Goal: Task Accomplishment & Management: Complete application form

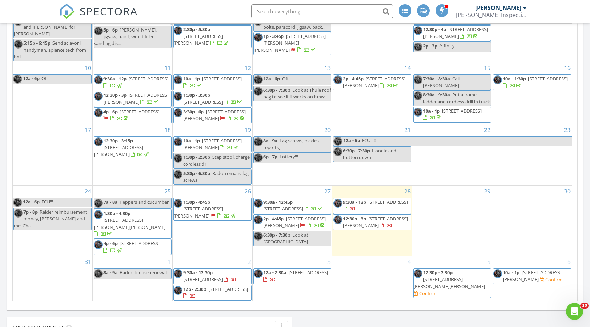
scroll to position [457, 0]
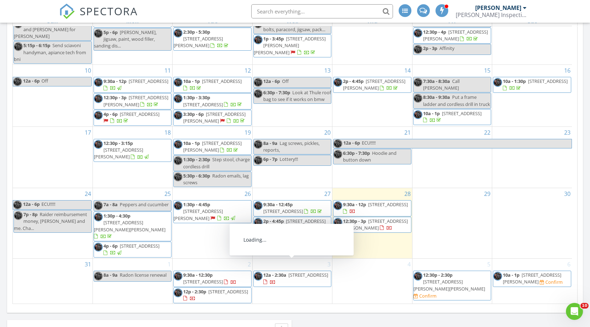
drag, startPoint x: 305, startPoint y: 261, endPoint x: 301, endPoint y: 260, distance: 4.0
click at [301, 272] on span "40 Avenel St, Woodbridge Township 07001" at bounding box center [308, 275] width 40 height 6
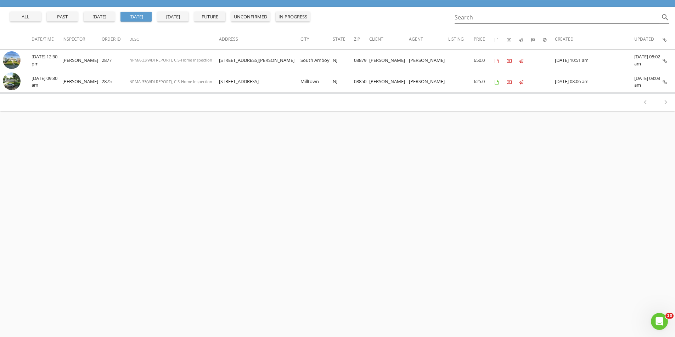
scroll to position [71, 0]
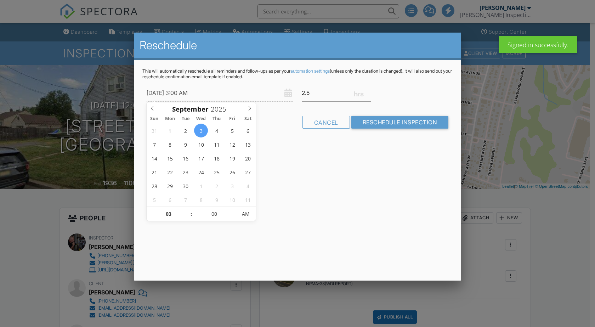
click at [186, 211] on span at bounding box center [187, 210] width 5 height 7
type input "09/03/2025 4:00 AM"
type input "04"
click at [186, 211] on span at bounding box center [187, 210] width 5 height 7
type input "09/03/2025 5:00 AM"
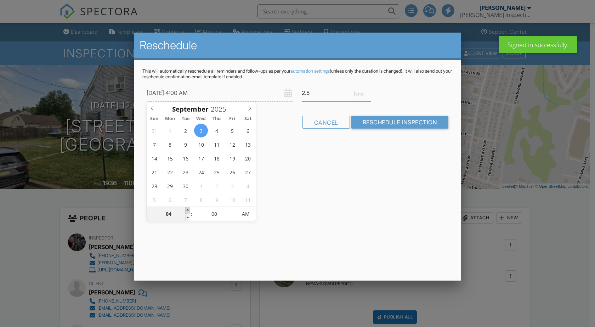
type input "05"
type input "09/03/2025 6:00 AM"
type input "06"
click at [187, 211] on span at bounding box center [187, 210] width 5 height 7
type input "09/03/2025 7:00 AM"
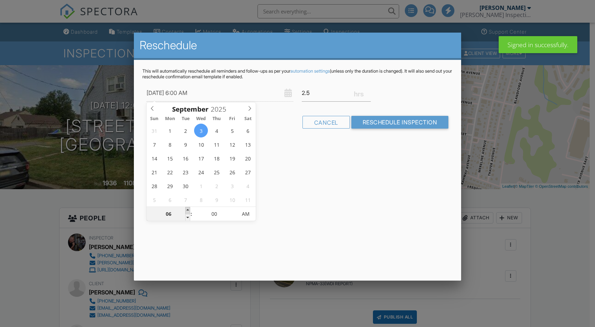
type input "07"
click at [187, 210] on span at bounding box center [187, 210] width 5 height 7
click at [187, 211] on span at bounding box center [187, 210] width 5 height 7
type input "09/03/2025 8:00 AM"
type input "08"
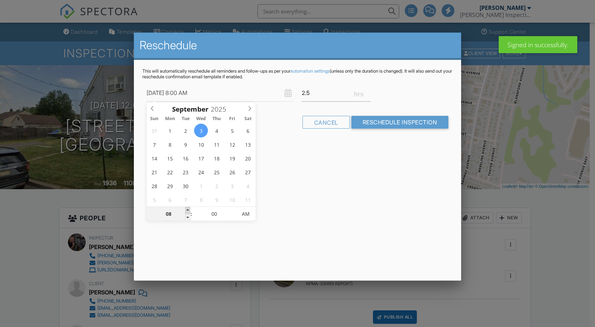
type input "09/03/2025 9:00 AM"
type input "09"
click at [187, 211] on span at bounding box center [187, 210] width 5 height 7
type input "09/03/2025 9:05 AM"
type input "05"
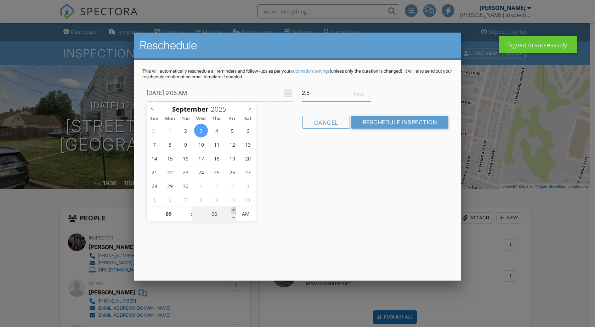
click at [233, 208] on span at bounding box center [233, 210] width 5 height 7
type input "09/03/2025 9:10 AM"
type input "10"
click at [233, 208] on span at bounding box center [233, 210] width 5 height 7
type input "09/03/2025 9:15 AM"
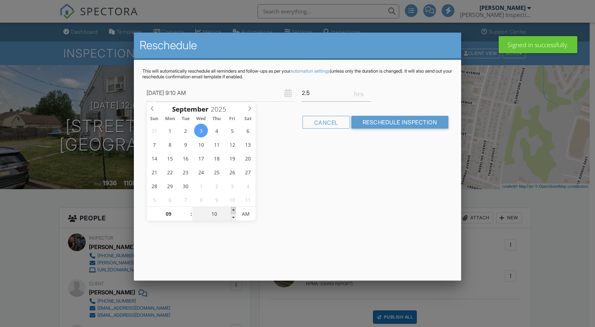
type input "15"
click at [233, 208] on span at bounding box center [233, 210] width 5 height 7
type input "09/03/2025 9:20 AM"
type input "20"
click at [233, 208] on span at bounding box center [233, 210] width 5 height 7
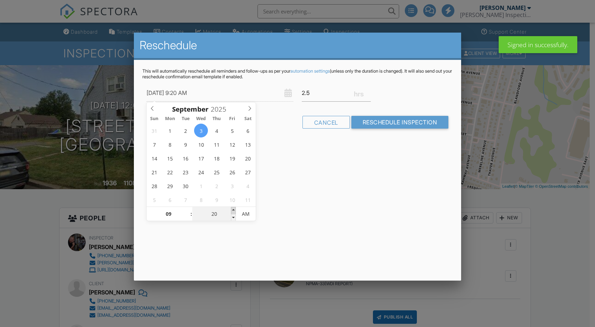
type input "09/03/2025 9:25 AM"
type input "25"
click at [233, 208] on span at bounding box center [233, 210] width 5 height 7
type input "09/03/2025 9:30 AM"
type input "30"
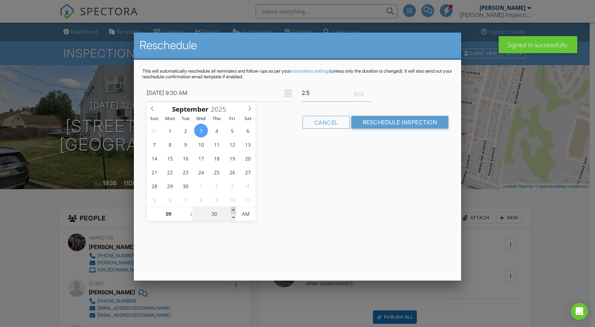
click at [233, 208] on span at bounding box center [233, 210] width 5 height 7
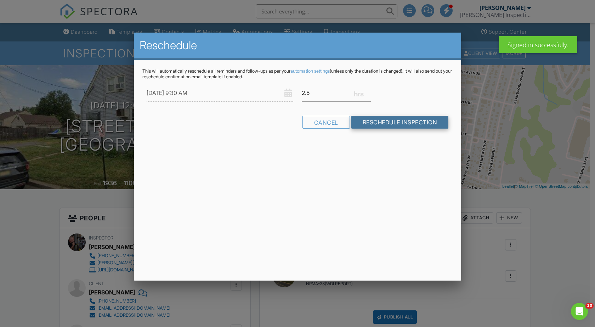
click at [381, 123] on input "Reschedule Inspection" at bounding box center [399, 122] width 97 height 13
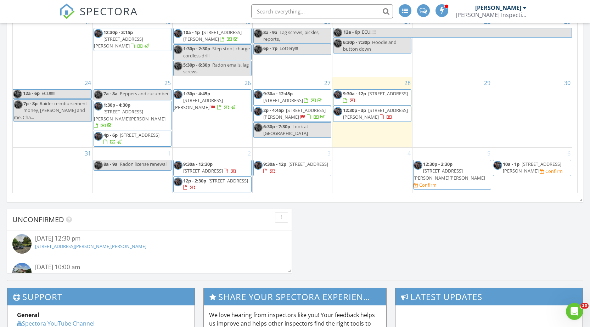
scroll to position [603, 0]
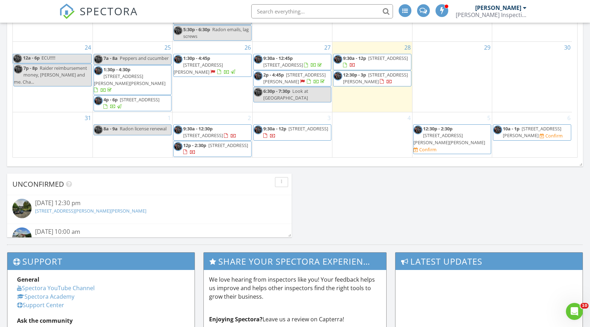
click at [436, 135] on div "5 12:30p - 2:30p 155 Woodward Ln, Bernards 07920 Confirm" at bounding box center [451, 134] width 79 height 45
click at [450, 108] on link "Inspection" at bounding box center [450, 105] width 36 height 11
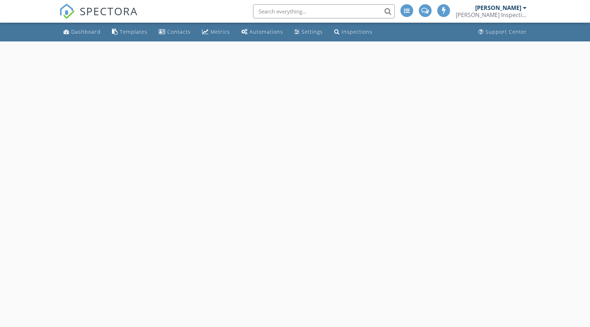
select select "8"
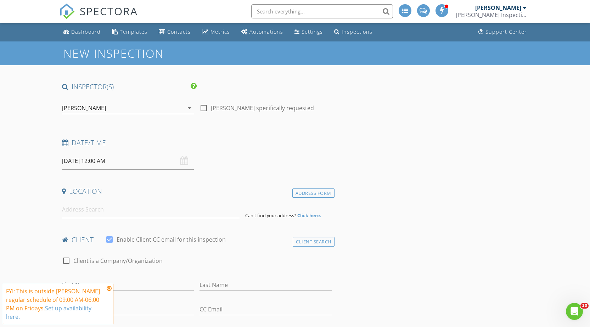
click at [96, 159] on input "[DATE] 12:00 AM" at bounding box center [128, 160] width 132 height 17
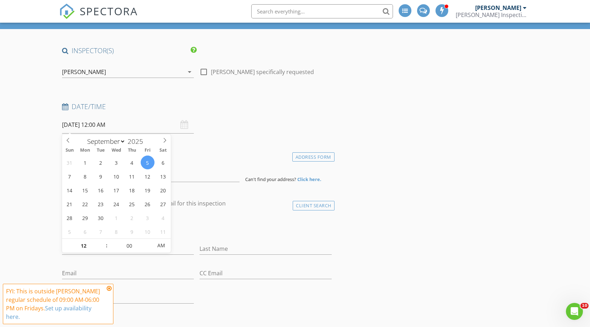
scroll to position [71, 0]
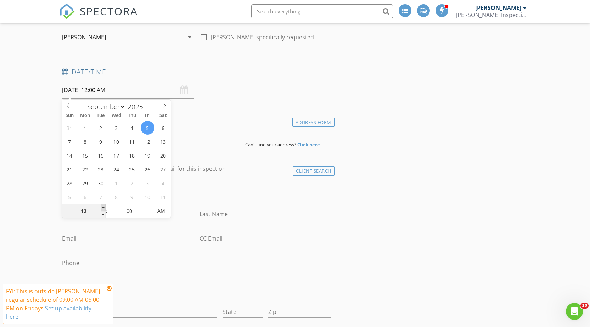
type input "01"
type input "09/05/2025 1:00 AM"
click at [103, 209] on span at bounding box center [103, 207] width 5 height 7
type input "02"
type input "09/05/2025 2:00 AM"
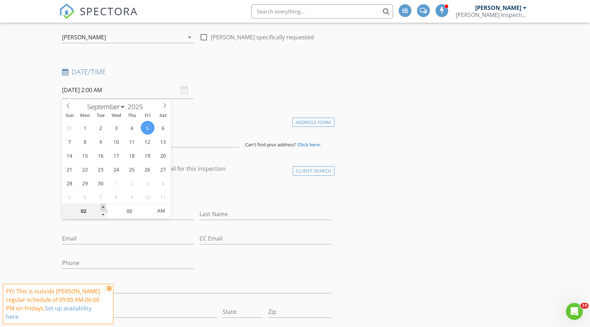
click at [103, 209] on span at bounding box center [103, 207] width 5 height 7
type input "03"
click at [103, 209] on span at bounding box center [103, 207] width 5 height 7
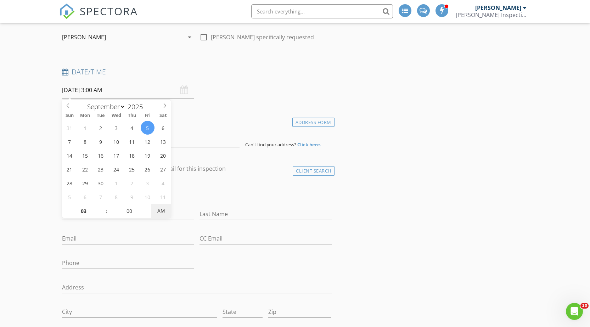
type input "09/05/2025 3:00 PM"
click at [159, 210] on span "AM" at bounding box center [160, 211] width 19 height 14
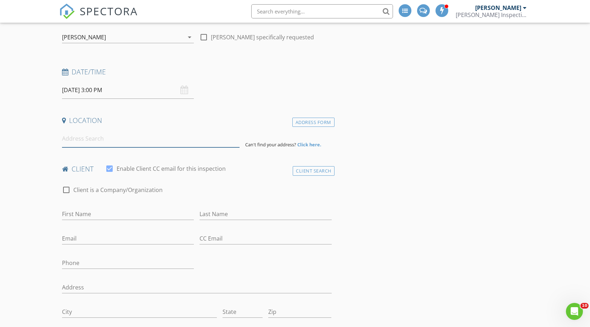
click at [110, 137] on input at bounding box center [151, 138] width 178 height 17
click at [89, 143] on input at bounding box center [151, 138] width 178 height 17
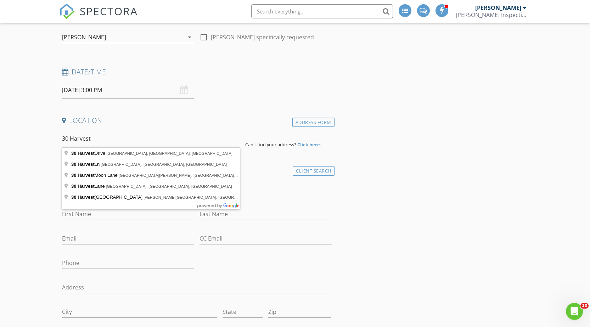
type input "30 Harvest Ln, Long Valley, NJ, USA"
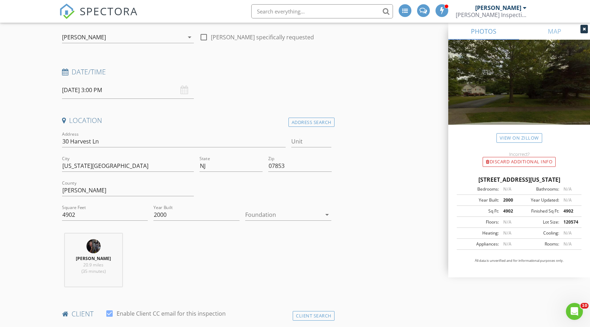
click at [267, 216] on div at bounding box center [283, 214] width 76 height 11
click at [257, 235] on div "Basement" at bounding box center [288, 234] width 75 height 8
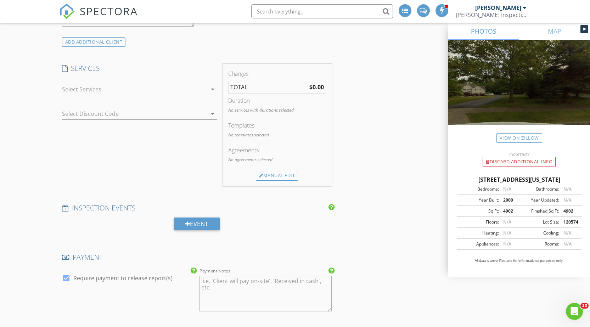
scroll to position [637, 0]
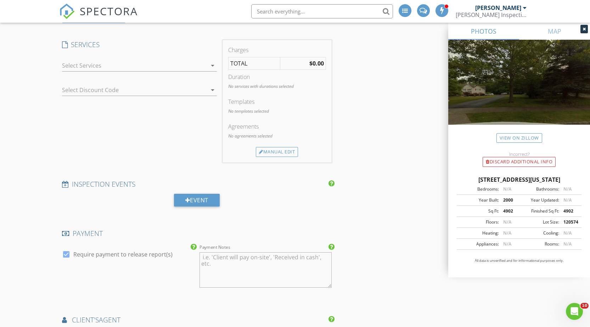
click at [79, 66] on div at bounding box center [134, 65] width 145 height 11
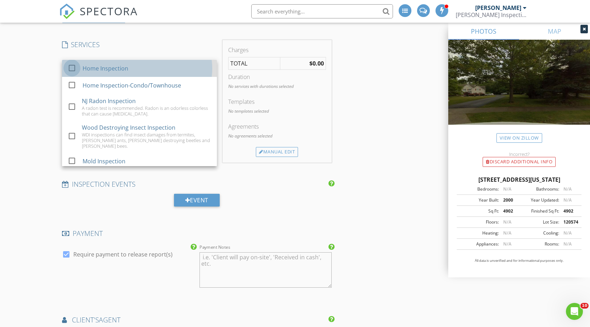
drag, startPoint x: 67, startPoint y: 66, endPoint x: 68, endPoint y: 70, distance: 4.6
click at [67, 66] on div at bounding box center [72, 68] width 12 height 12
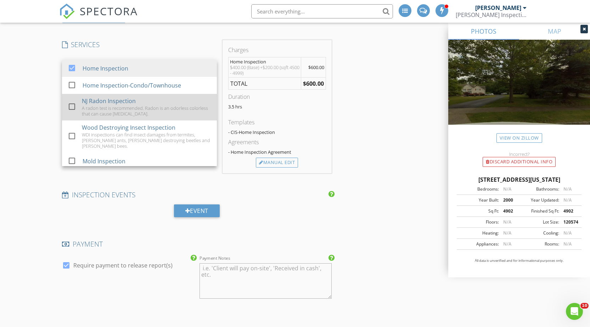
click at [72, 105] on div at bounding box center [72, 107] width 12 height 12
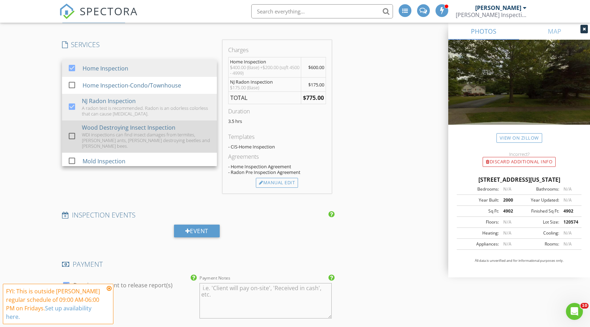
drag, startPoint x: 72, startPoint y: 136, endPoint x: 172, endPoint y: 159, distance: 103.2
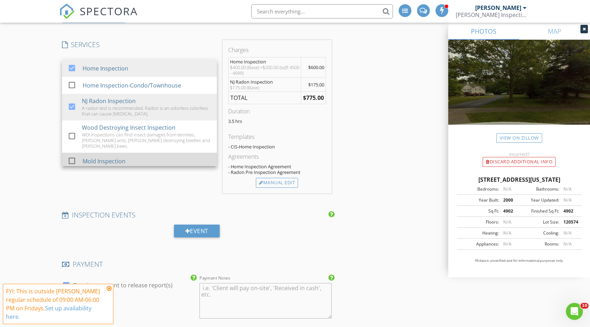
click at [72, 137] on div at bounding box center [72, 136] width 12 height 12
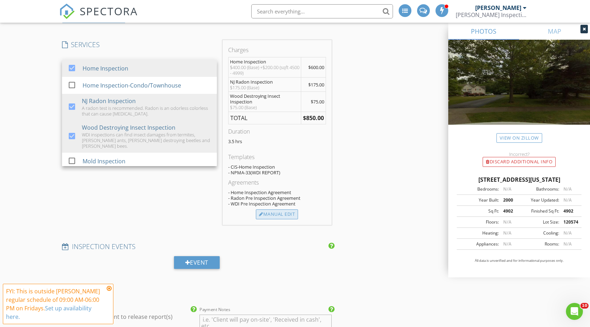
click at [278, 215] on div "Manual Edit" at bounding box center [277, 214] width 42 height 10
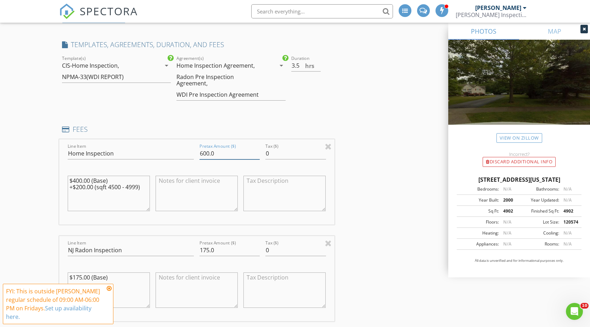
drag, startPoint x: 201, startPoint y: 148, endPoint x: 190, endPoint y: 148, distance: 11.3
click at [190, 148] on div "Line Item Home Inspection Pretax Amount ($) 600.0 Tax ($) 0 $400.00 (Base) +$20…" at bounding box center [196, 181] width 275 height 85
drag, startPoint x: 197, startPoint y: 149, endPoint x: 186, endPoint y: 149, distance: 11.0
click at [186, 149] on div "Line Item Home Inspection Pretax Amount ($) 600.0 Tax ($) 0 $400.00 (Base) +$20…" at bounding box center [196, 181] width 275 height 85
type input "550"
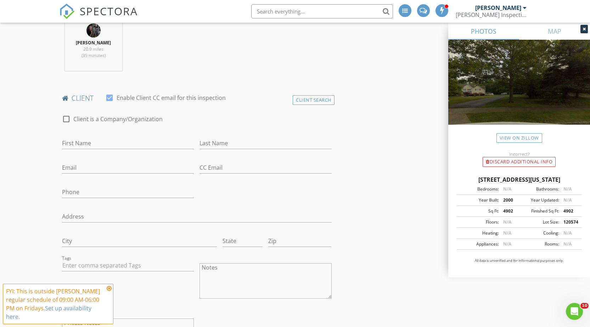
scroll to position [283, 0]
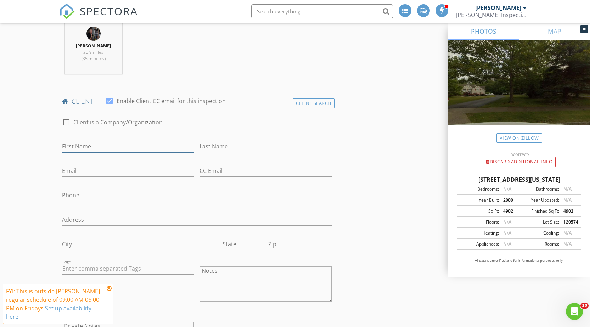
click at [102, 143] on input "First Name" at bounding box center [128, 147] width 132 height 12
type input "Alicia & Steven"
type input "Crain"
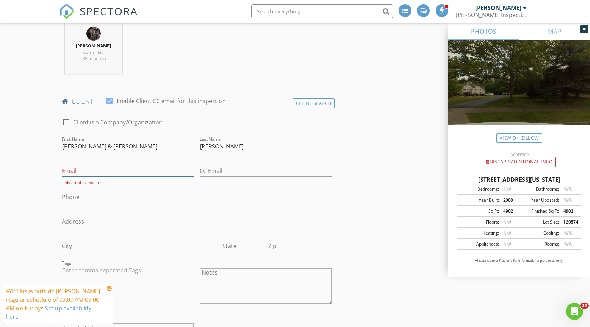
click at [92, 173] on input "Email" at bounding box center [128, 171] width 132 height 12
paste input "aliciacrain1@gmail.com"
type input "aliciacrain1@gmail.com"
click at [243, 169] on input "CC Email" at bounding box center [265, 171] width 132 height 12
paste input "stevencrain84@gmail.com"
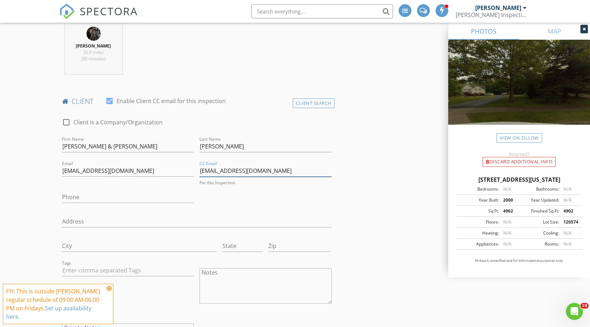
type input "stevencrain84@gmail.com"
click at [89, 197] on input "Phone" at bounding box center [128, 197] width 132 height 12
type input "315-777-0607"
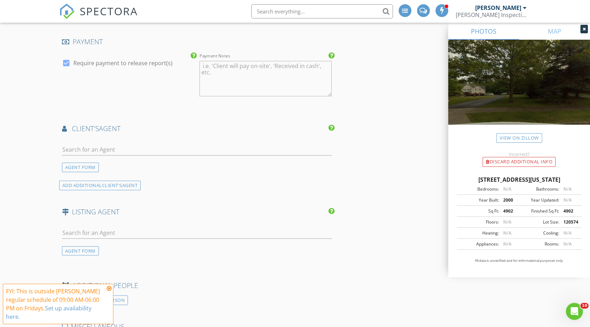
scroll to position [1133, 0]
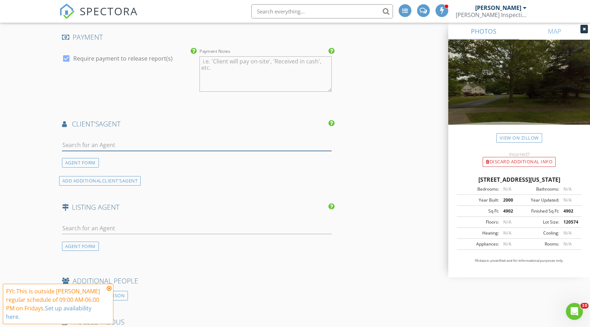
click at [104, 139] on input "text" at bounding box center [196, 145] width 269 height 12
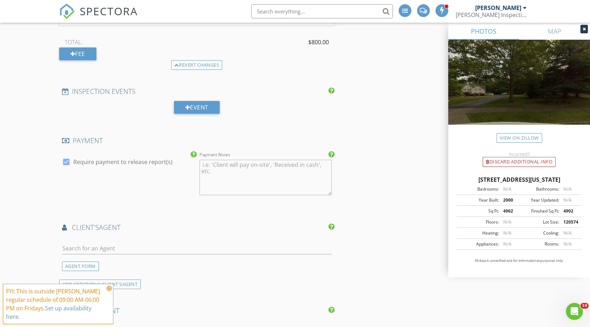
click at [137, 139] on div "PAYMENT check_box Require payment to release report(s) Payment Notes" at bounding box center [196, 170] width 275 height 69
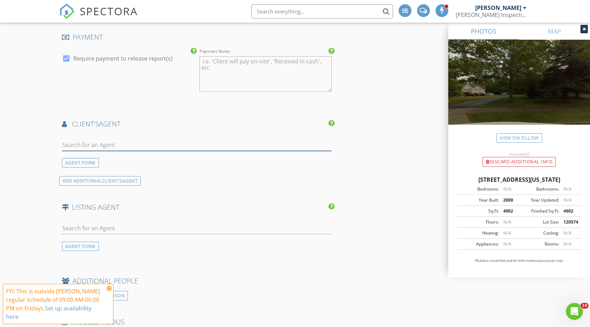
click at [100, 139] on input "text" at bounding box center [196, 145] width 269 height 12
click at [112, 141] on input "Braden" at bounding box center [196, 145] width 269 height 12
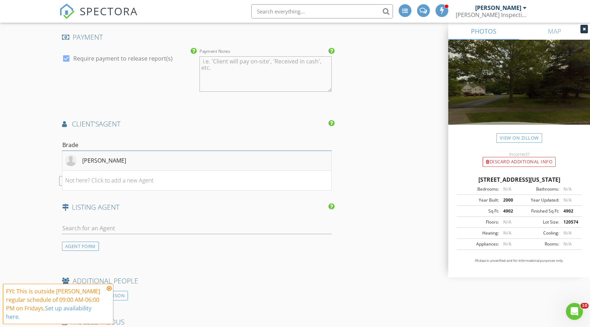
type input "Brade"
click at [108, 157] on div "Braden Maurer-Burns" at bounding box center [104, 160] width 44 height 8
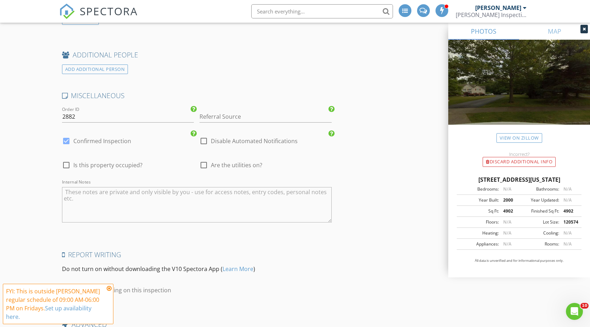
scroll to position [1558, 0]
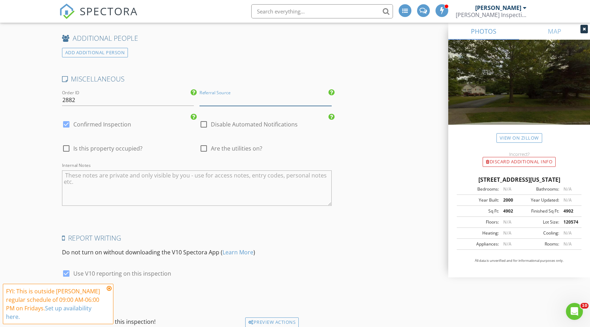
click at [247, 94] on input "Referral Source" at bounding box center [265, 100] width 132 height 12
click at [223, 108] on div "Buyers Agent" at bounding box center [265, 114] width 131 height 14
type input "Buyers Agent"
click at [68, 118] on div at bounding box center [66, 124] width 12 height 12
checkbox input "false"
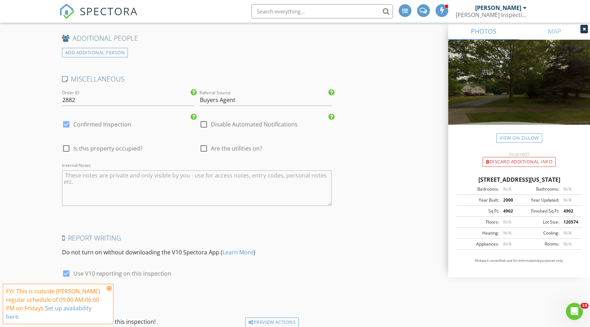
checkbox input "true"
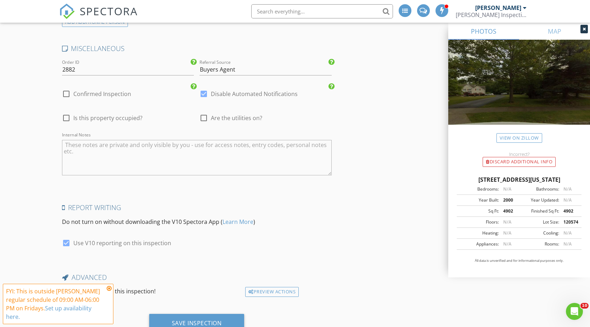
scroll to position [1611, 0]
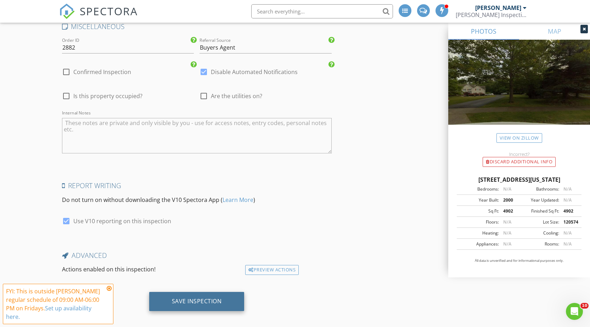
click at [214, 297] on div "Save Inspection" at bounding box center [197, 300] width 50 height 7
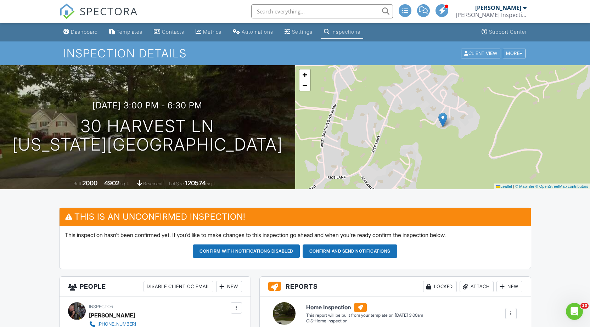
drag, startPoint x: 89, startPoint y: 32, endPoint x: 91, endPoint y: 36, distance: 4.3
click at [89, 33] on div "Dashboard" at bounding box center [84, 32] width 27 height 6
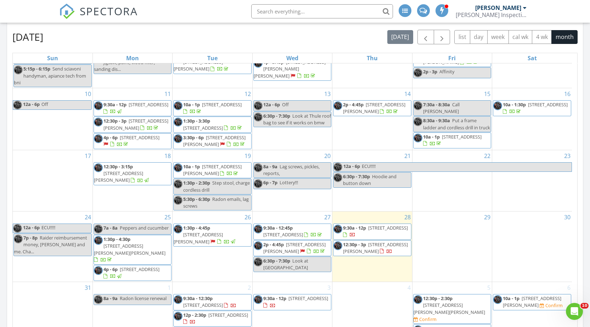
scroll to position [496, 0]
